Goal: Information Seeking & Learning: Learn about a topic

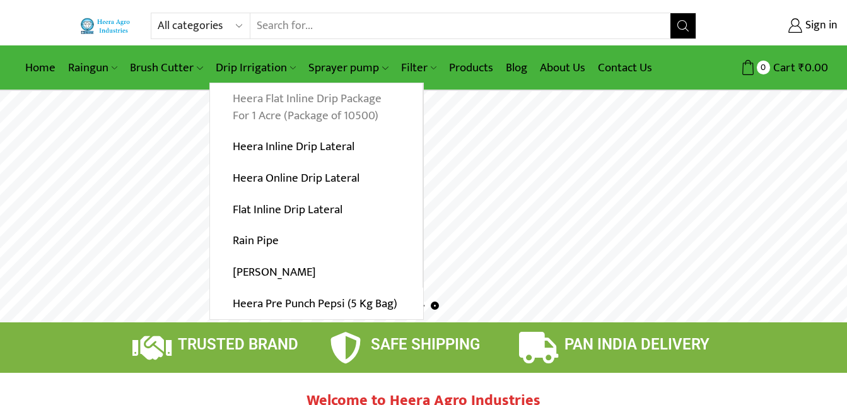
click at [288, 99] on link "Heera Flat Inline Drip Package For 1 Acre (Package of 10500)" at bounding box center [316, 107] width 212 height 49
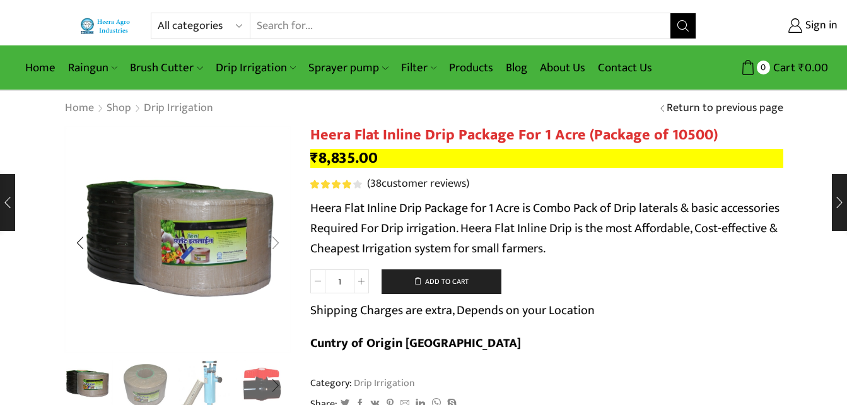
click at [274, 242] on div "Next slide" at bounding box center [276, 243] width 32 height 32
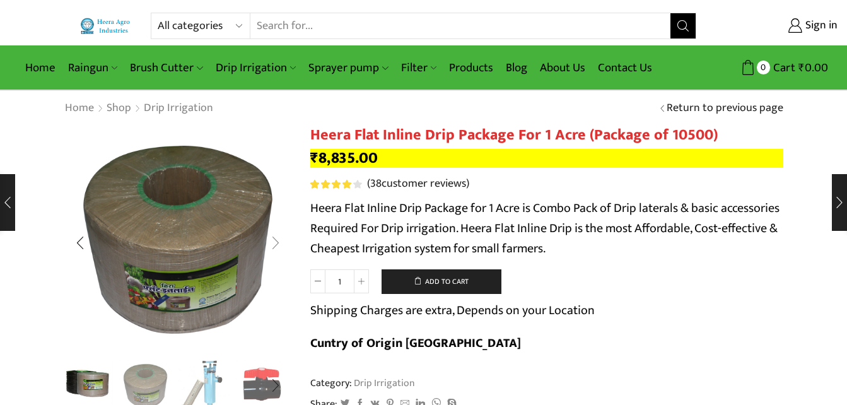
click at [274, 242] on div "Next slide" at bounding box center [276, 243] width 32 height 32
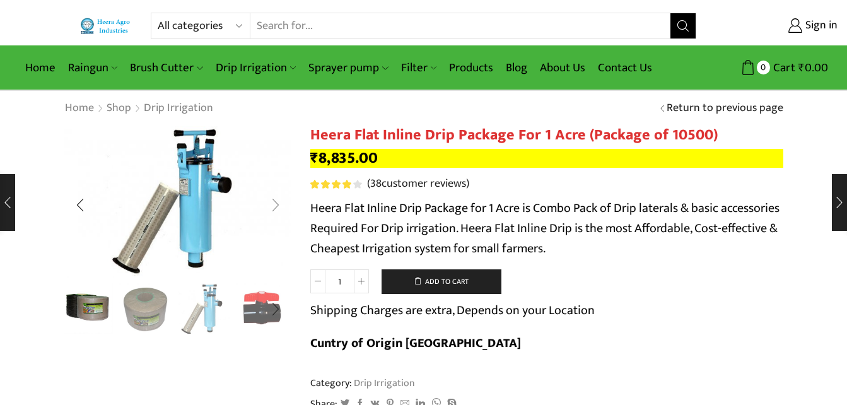
click at [277, 204] on div "Next slide" at bounding box center [276, 205] width 32 height 32
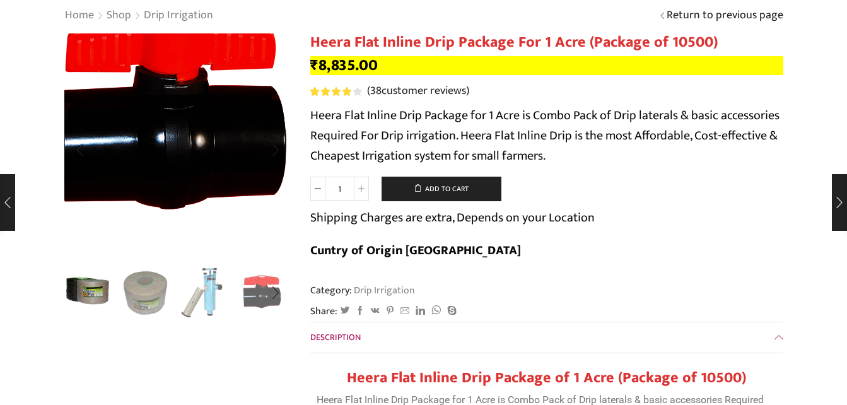
scroll to position [252, 0]
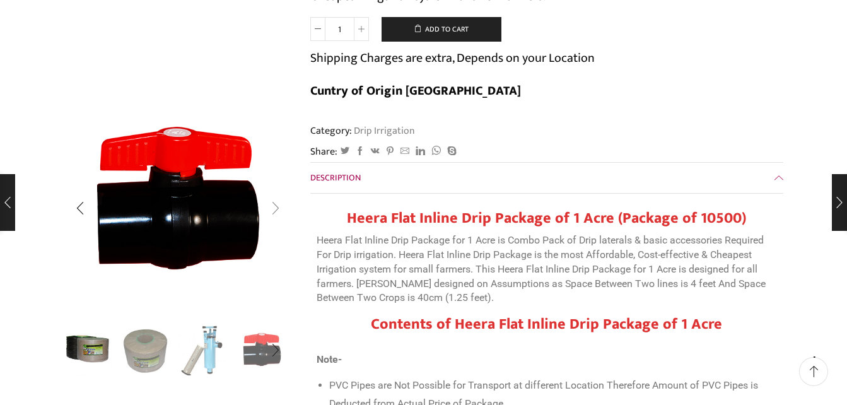
click at [276, 205] on div "Next slide" at bounding box center [276, 208] width 32 height 32
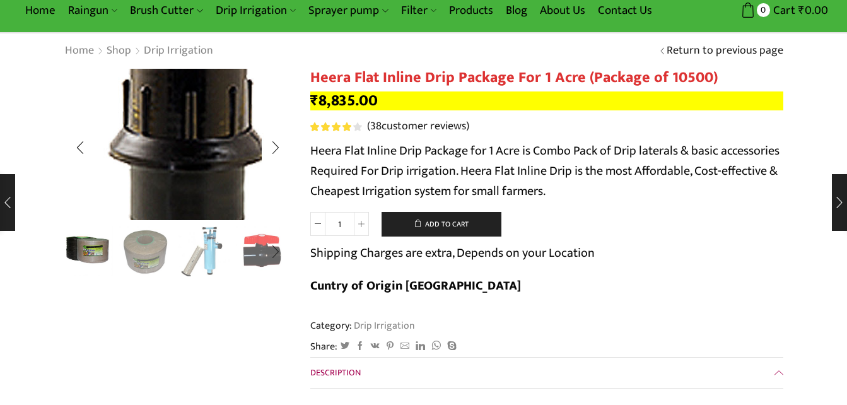
scroll to position [0, 0]
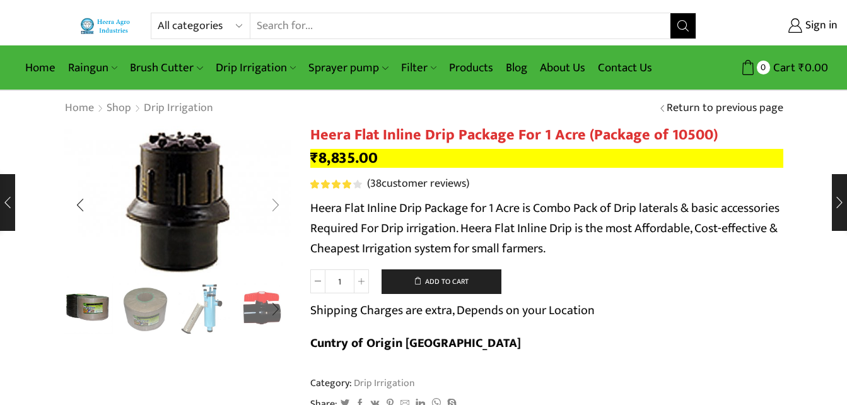
click at [276, 204] on div "Next slide" at bounding box center [276, 205] width 32 height 32
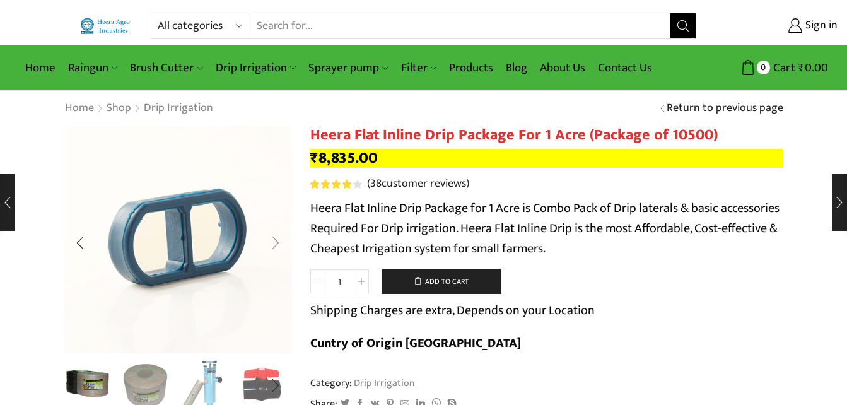
click at [275, 239] on div "Next slide" at bounding box center [276, 243] width 32 height 32
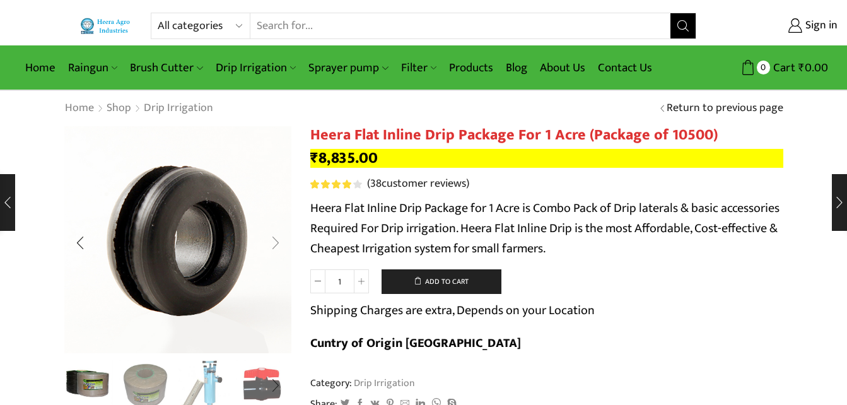
click at [275, 239] on div "Next slide" at bounding box center [276, 243] width 32 height 32
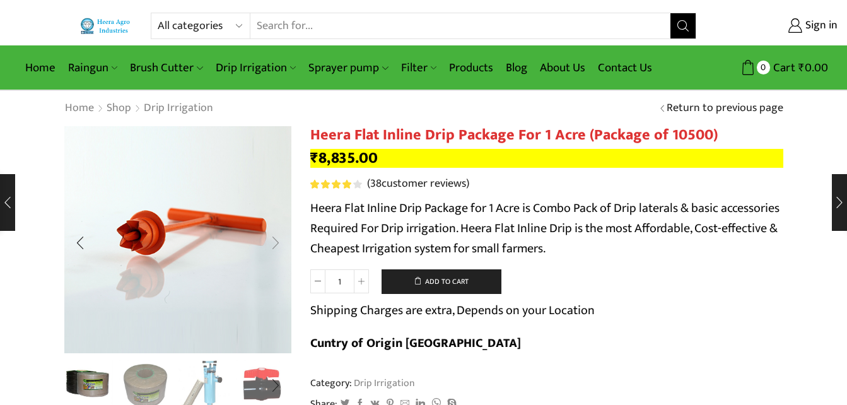
click at [275, 239] on div "Next slide" at bounding box center [276, 243] width 32 height 32
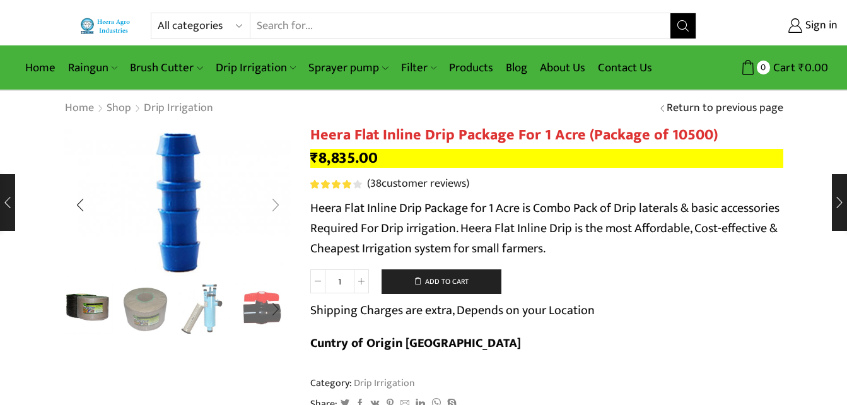
click at [276, 204] on div "Next slide" at bounding box center [276, 205] width 32 height 32
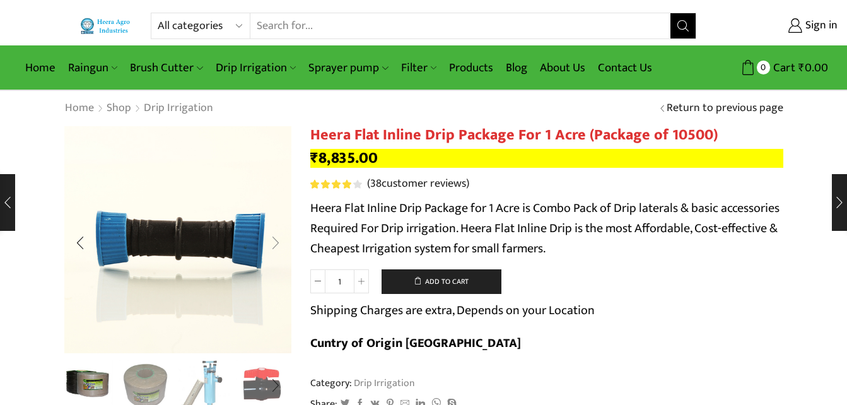
click at [277, 238] on div "Next slide" at bounding box center [276, 243] width 32 height 32
click at [274, 242] on div "Next slide" at bounding box center [276, 243] width 32 height 32
click at [278, 243] on div "Next slide" at bounding box center [276, 243] width 32 height 32
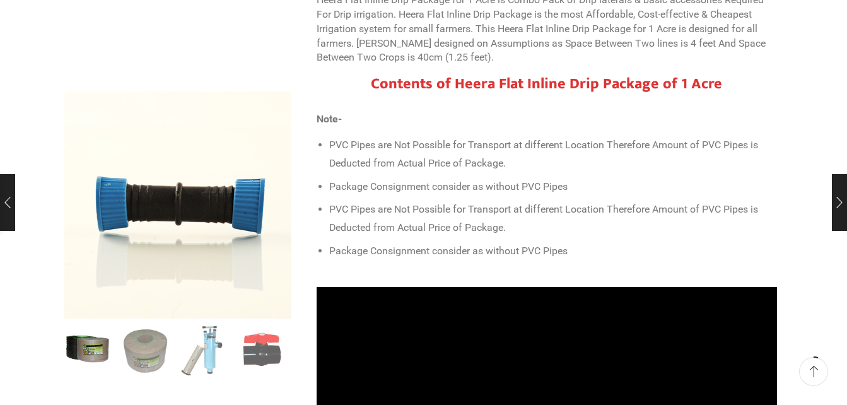
scroll to position [630, 0]
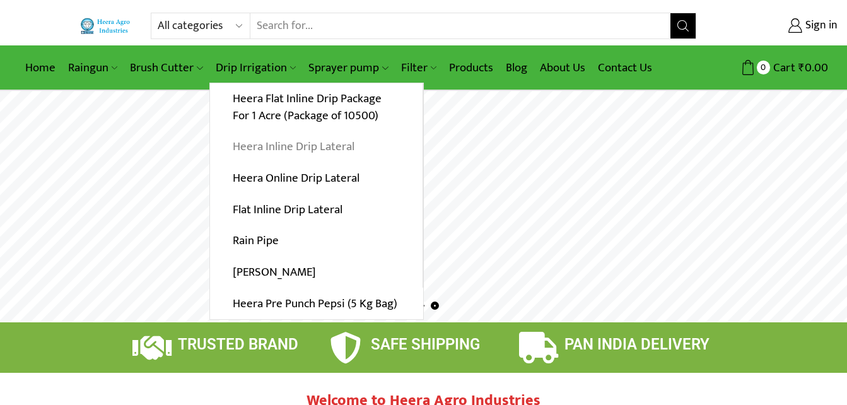
click at [328, 148] on link "Heera Inline Drip Lateral" at bounding box center [316, 147] width 212 height 32
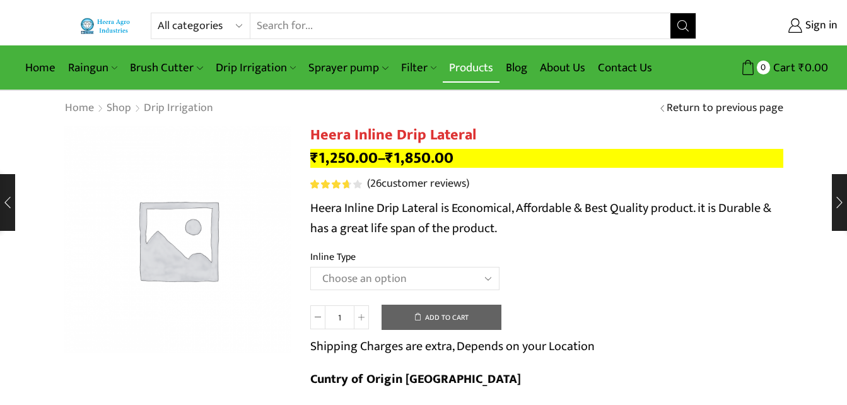
click at [468, 69] on link "Products" at bounding box center [471, 68] width 57 height 30
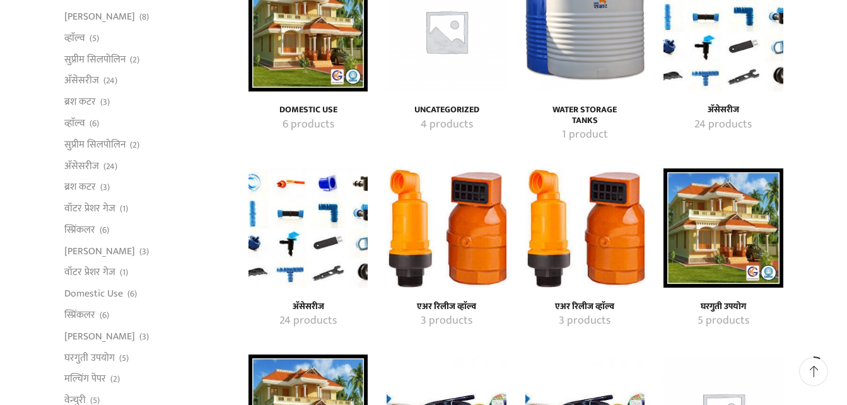
scroll to position [252, 0]
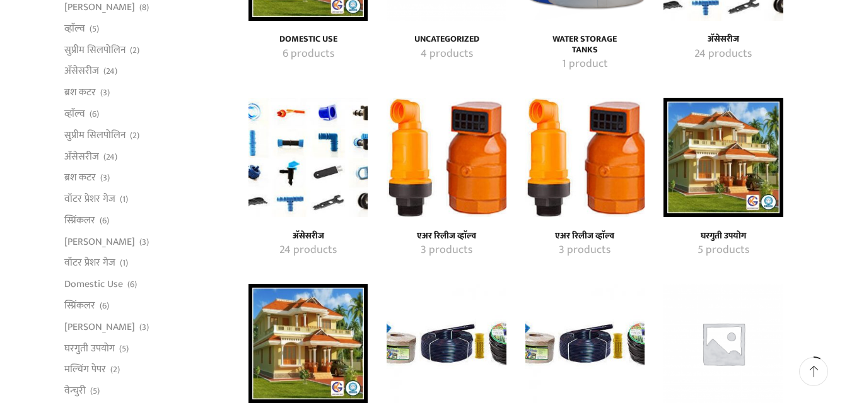
click at [441, 231] on h4 "एअर रिलीज व्हाॅल्व" at bounding box center [445, 236] width 91 height 11
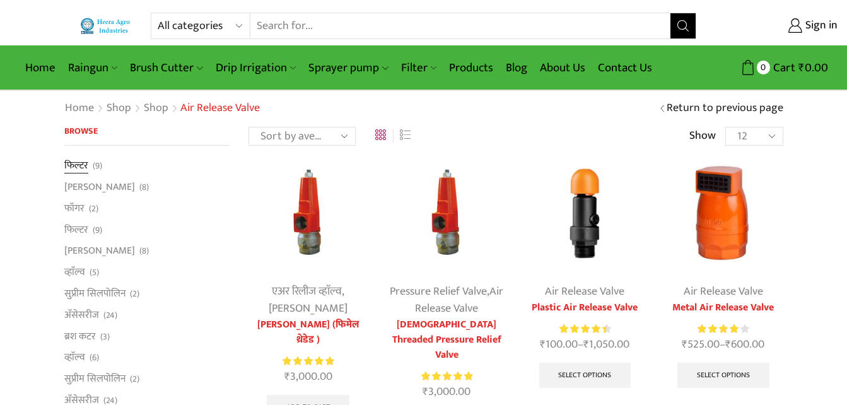
click at [84, 163] on link "फिल्टर" at bounding box center [76, 167] width 24 height 18
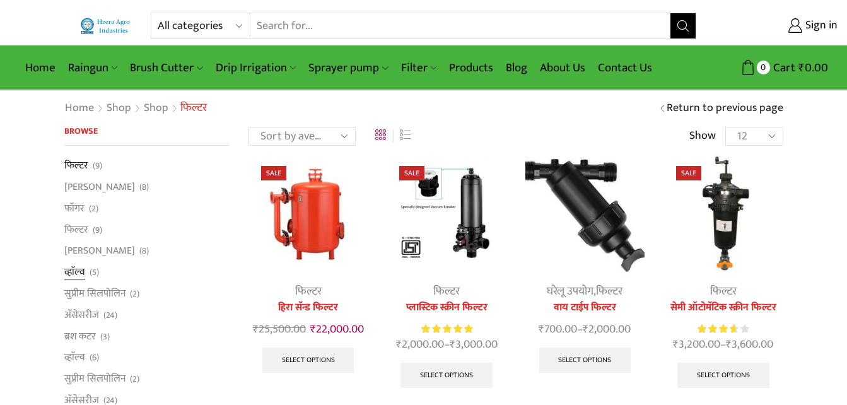
click at [75, 274] on link "व्हाॅल्व" at bounding box center [74, 272] width 21 height 21
